Goal: Transaction & Acquisition: Purchase product/service

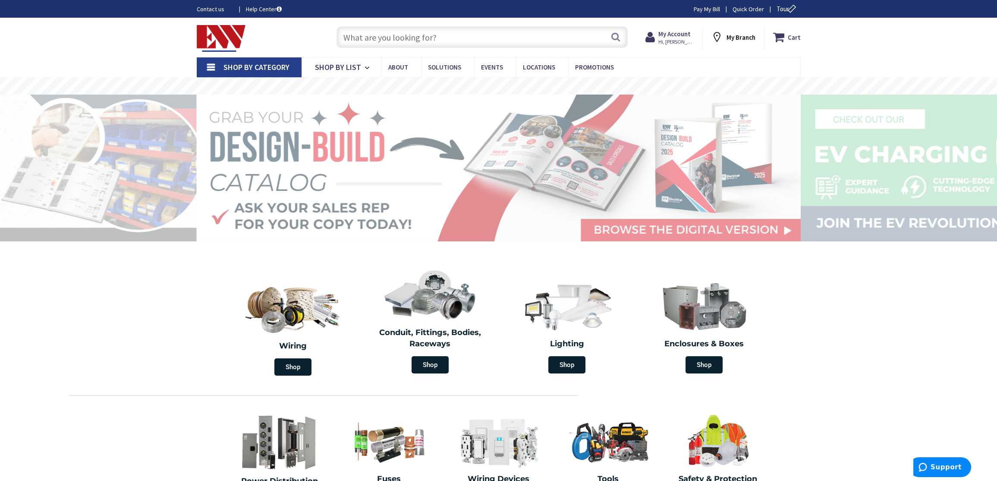
click at [372, 38] on input "text" at bounding box center [482, 37] width 291 height 22
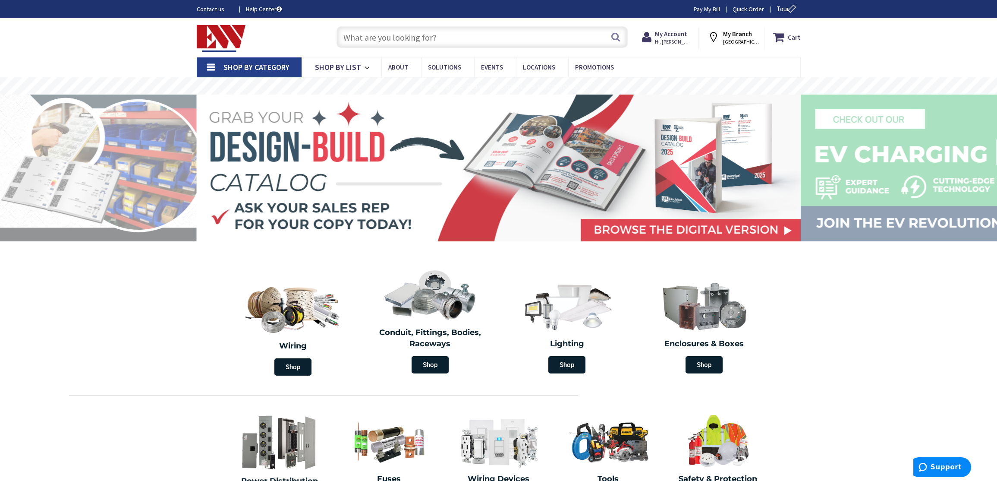
paste input "PDG23G0100"
type input "PDG23G0100"
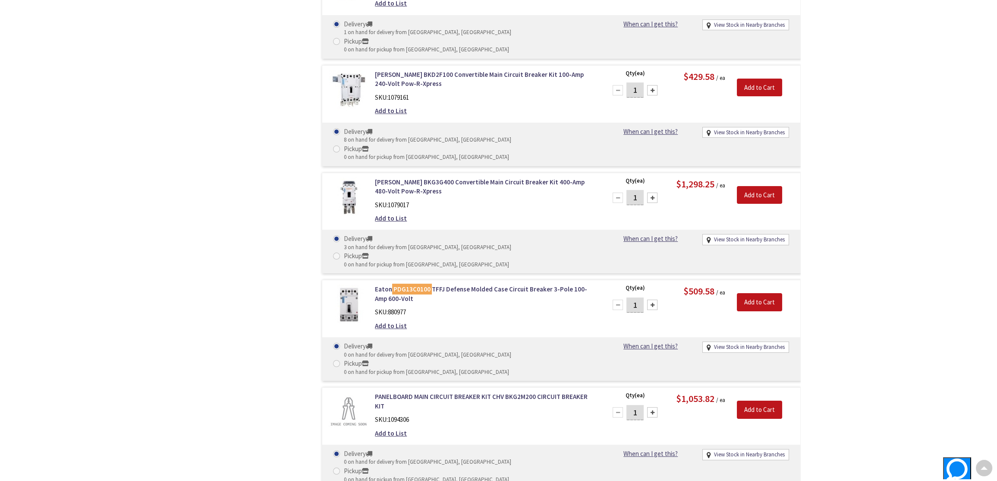
scroll to position [629, 0]
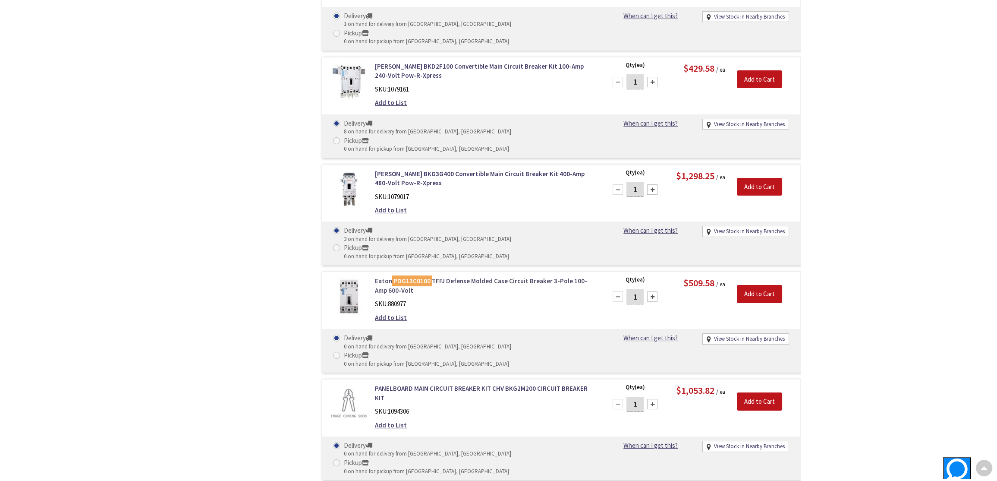
click at [458, 276] on link "[PERSON_NAME] PDG13C0100 TFFJ Defense Molded Case Circuit Breaker 3-Pole 100-Am…" at bounding box center [485, 285] width 220 height 19
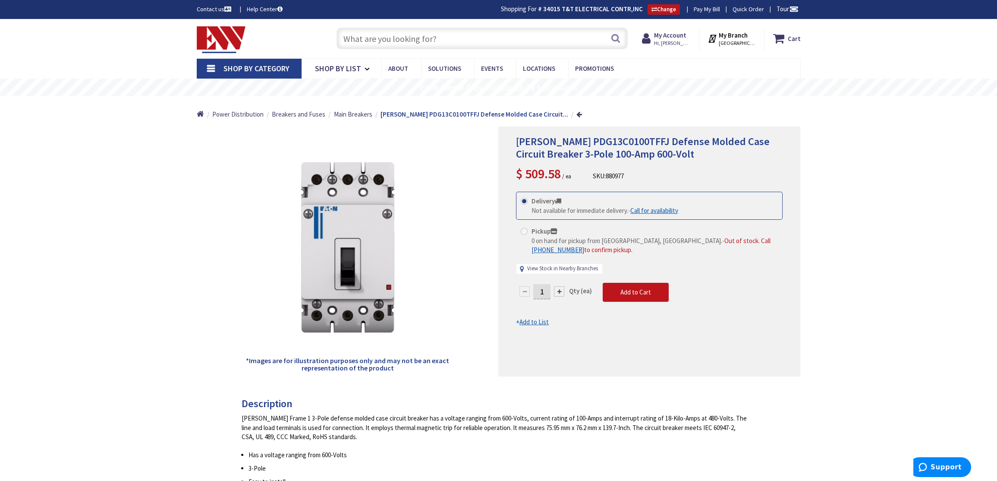
click at [562, 270] on link "View Stock in Nearby Branches" at bounding box center [562, 269] width 71 height 8
select select "data-availability"
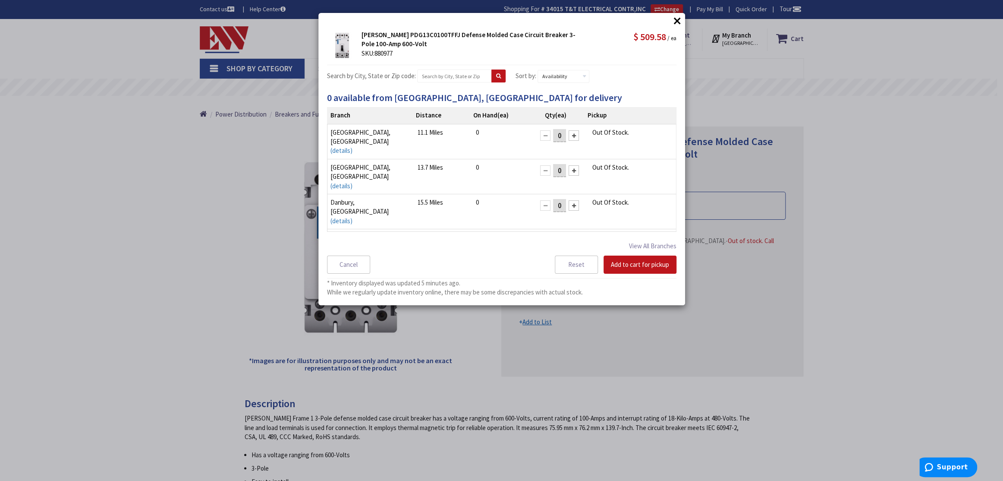
click at [678, 19] on button "×" at bounding box center [677, 20] width 13 height 13
